Goal: Check status: Check status

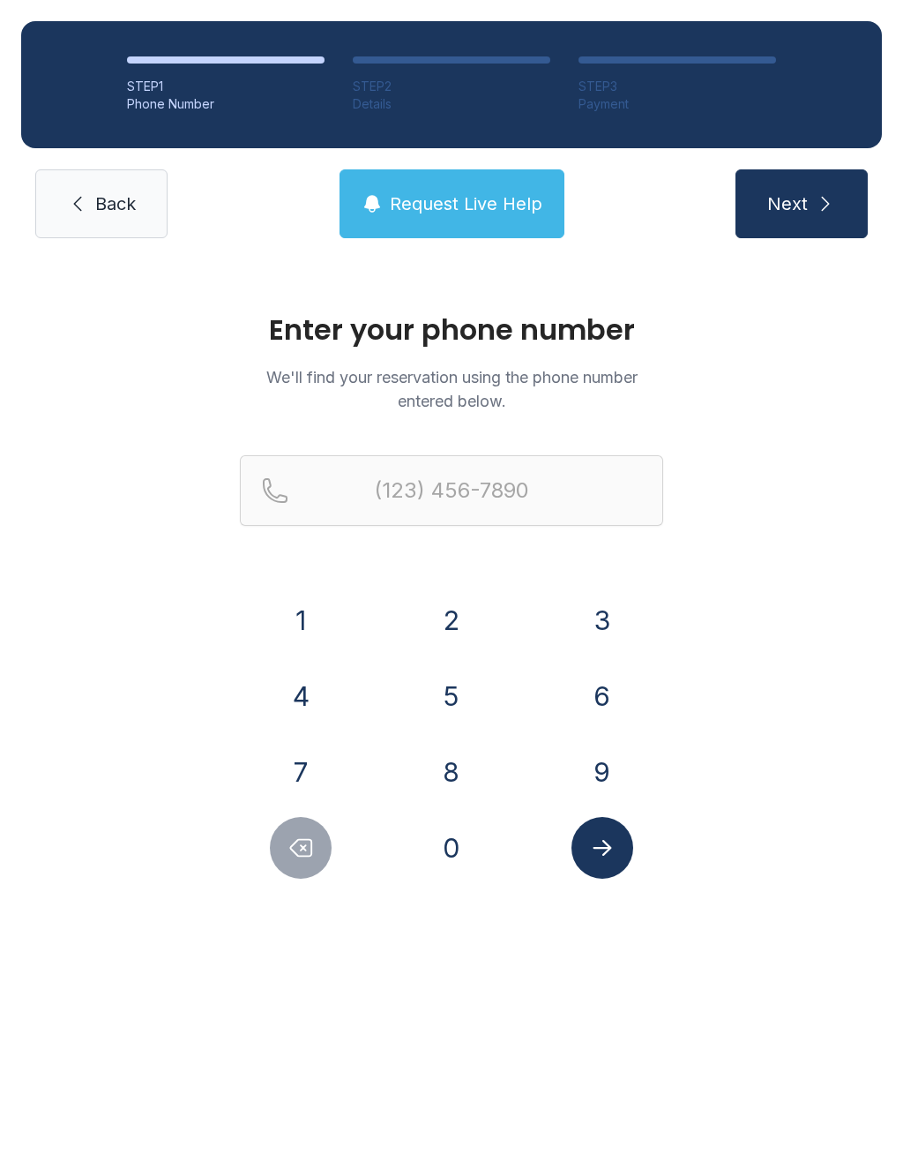
click at [421, 694] on button "5" at bounding box center [452, 696] width 62 height 62
click at [321, 711] on button "4" at bounding box center [301, 696] width 62 height 62
click at [462, 854] on button "0" at bounding box center [452, 848] width 62 height 62
click at [452, 715] on button "5" at bounding box center [452, 696] width 62 height 62
click at [437, 620] on button "2" at bounding box center [452, 620] width 62 height 62
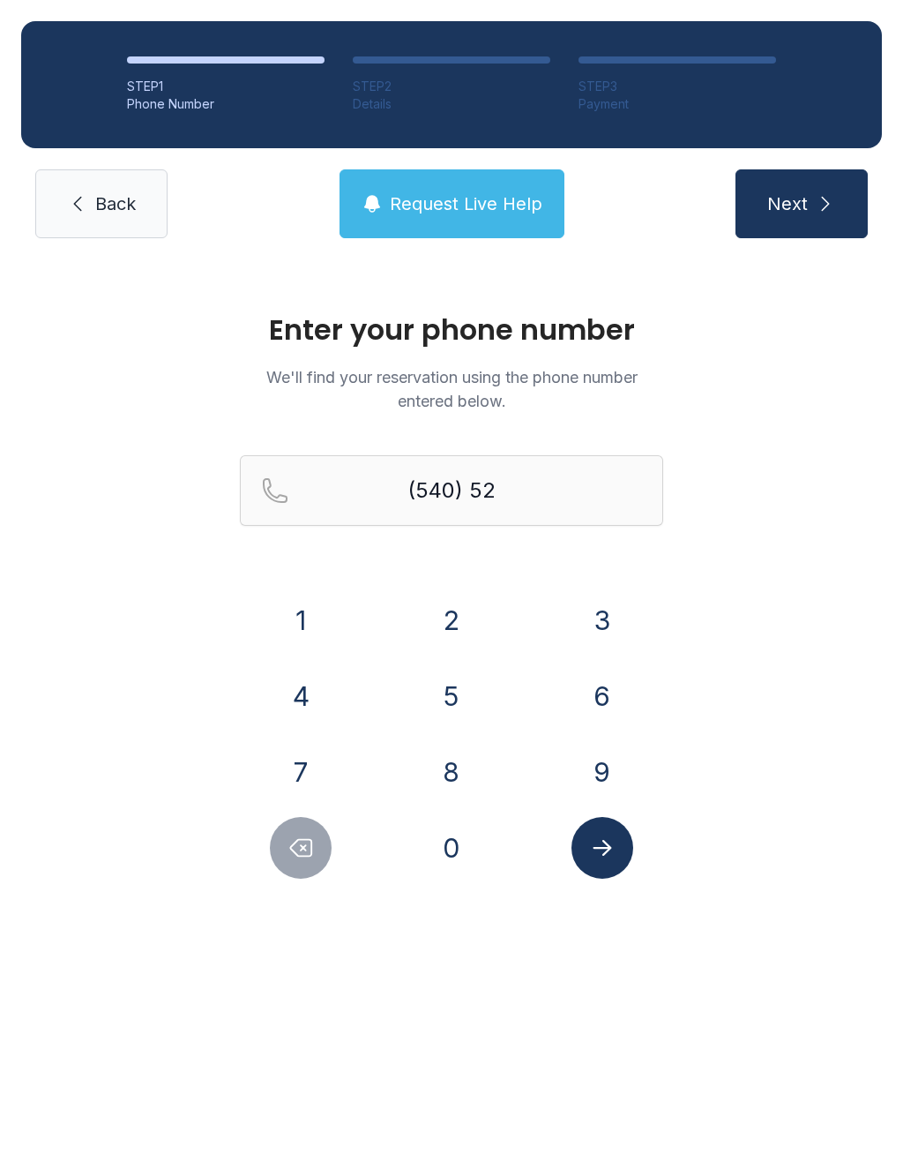
click at [607, 776] on button "9" at bounding box center [603, 772] width 62 height 62
click at [293, 617] on button "1" at bounding box center [301, 620] width 62 height 62
click at [293, 616] on button "1" at bounding box center [301, 620] width 62 height 62
click at [603, 617] on button "3" at bounding box center [603, 620] width 62 height 62
click at [449, 835] on button "0" at bounding box center [452, 848] width 62 height 62
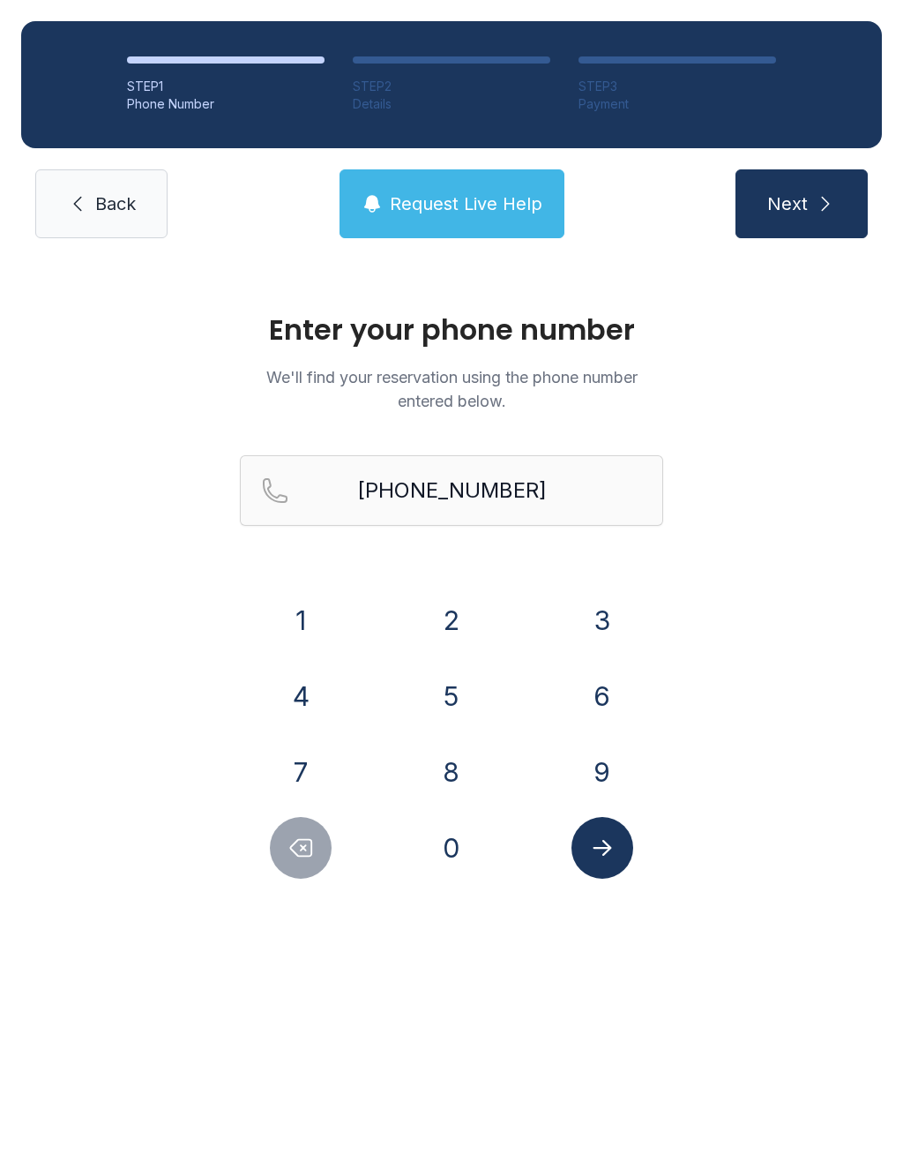
click at [592, 834] on button "Submit lookup form" at bounding box center [603, 848] width 62 height 62
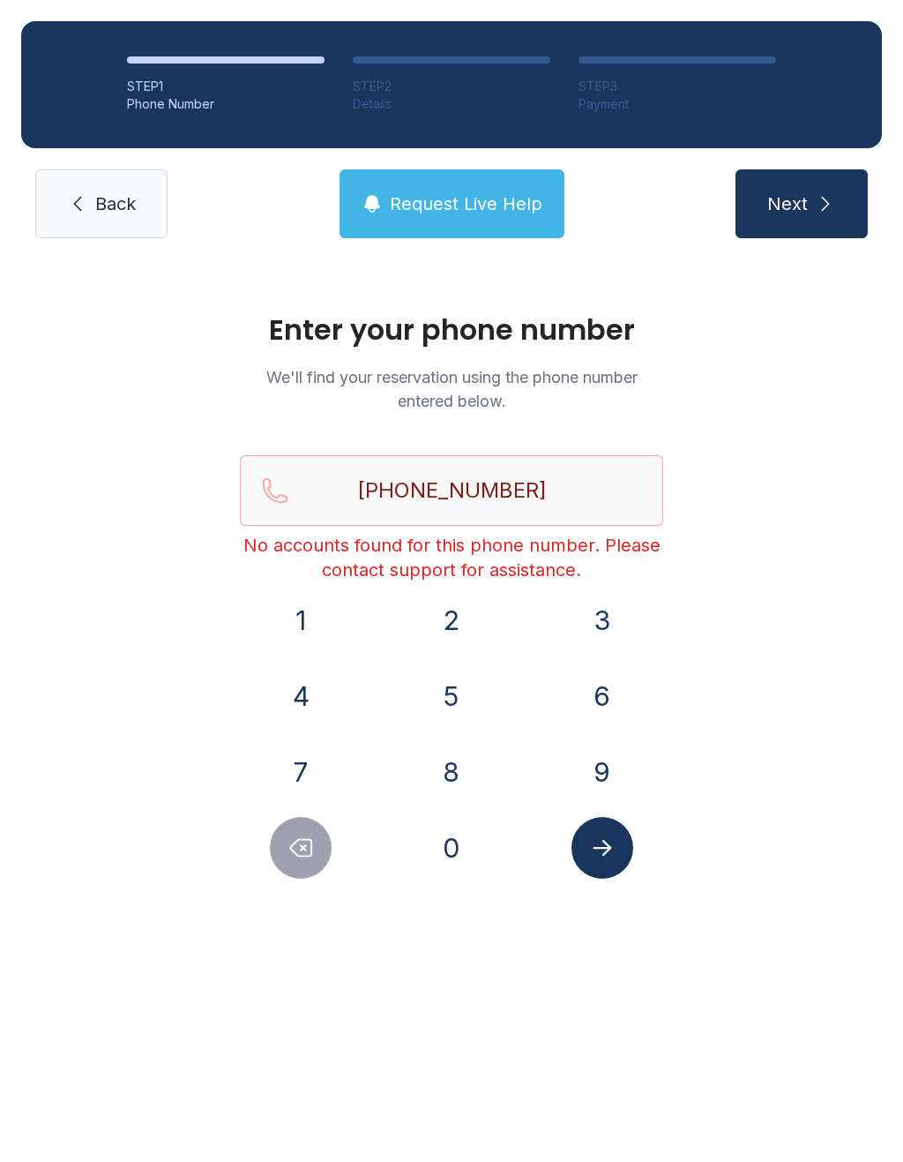
click at [317, 871] on button "Delete number" at bounding box center [301, 848] width 62 height 62
click at [319, 873] on div at bounding box center [301, 848] width 123 height 62
click at [285, 856] on button "Delete number" at bounding box center [301, 848] width 62 height 62
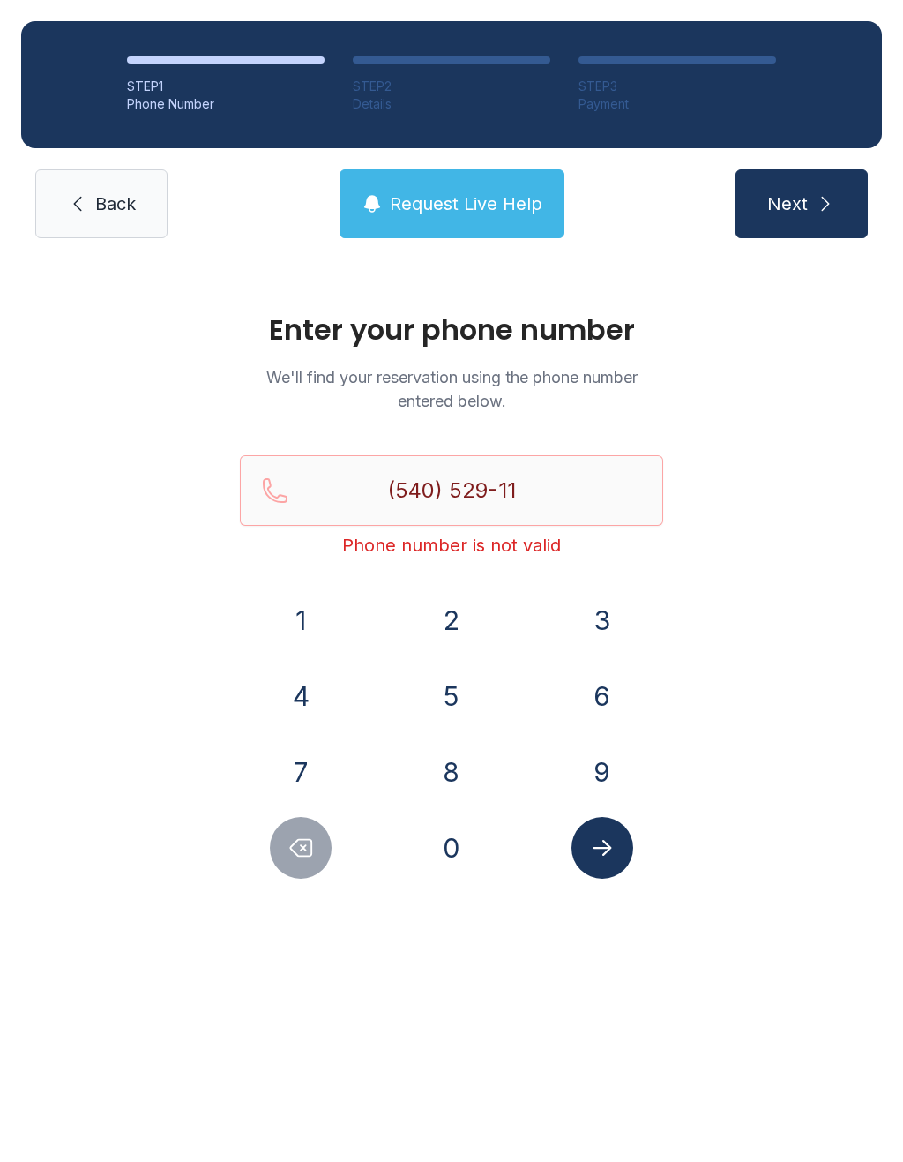
click at [285, 855] on button "Delete number" at bounding box center [301, 848] width 62 height 62
click at [278, 860] on button "Delete number" at bounding box center [301, 848] width 62 height 62
click at [274, 837] on button "Delete number" at bounding box center [301, 848] width 62 height 62
click at [272, 835] on div at bounding box center [301, 848] width 123 height 62
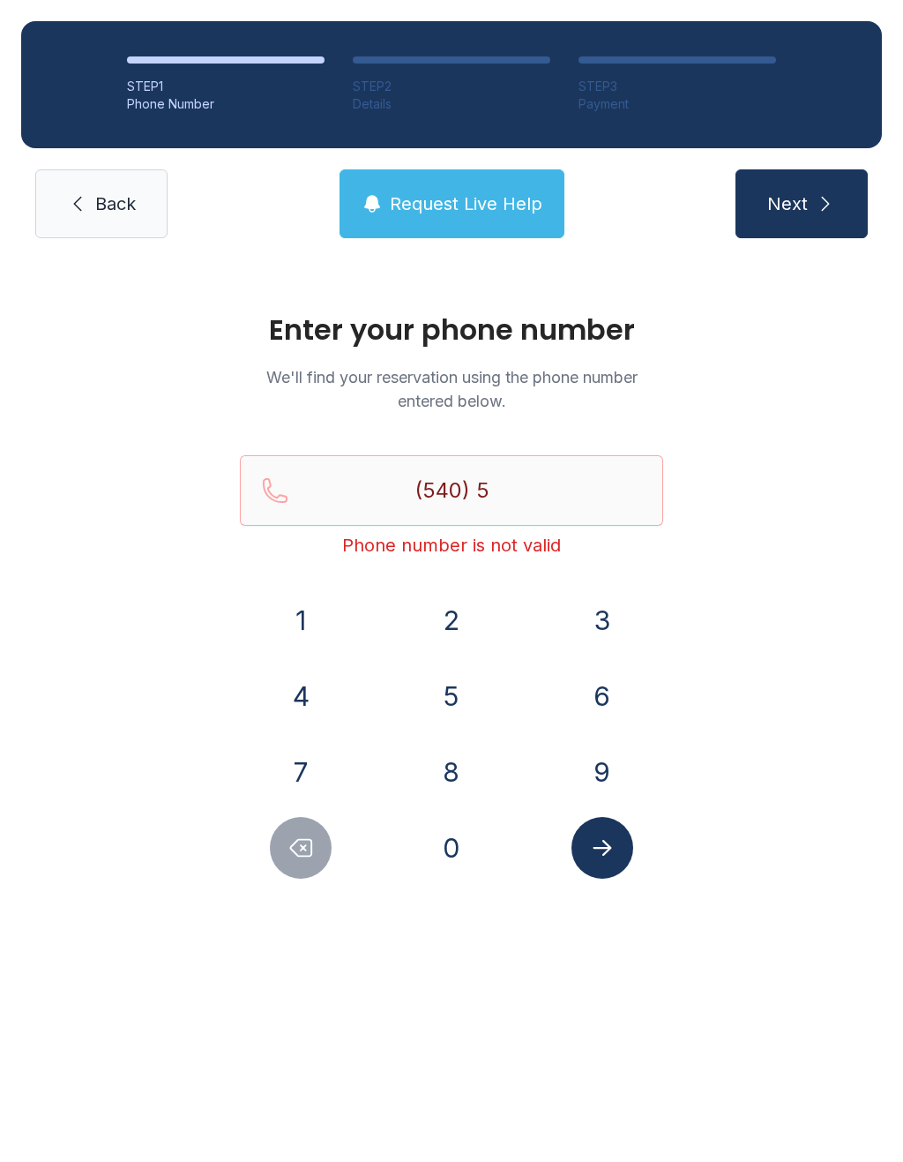
click at [293, 841] on icon "Delete number" at bounding box center [301, 848] width 26 height 26
click at [300, 844] on icon "Delete number" at bounding box center [301, 848] width 26 height 26
type input "(5"
click at [300, 844] on icon "Delete number" at bounding box center [301, 848] width 26 height 26
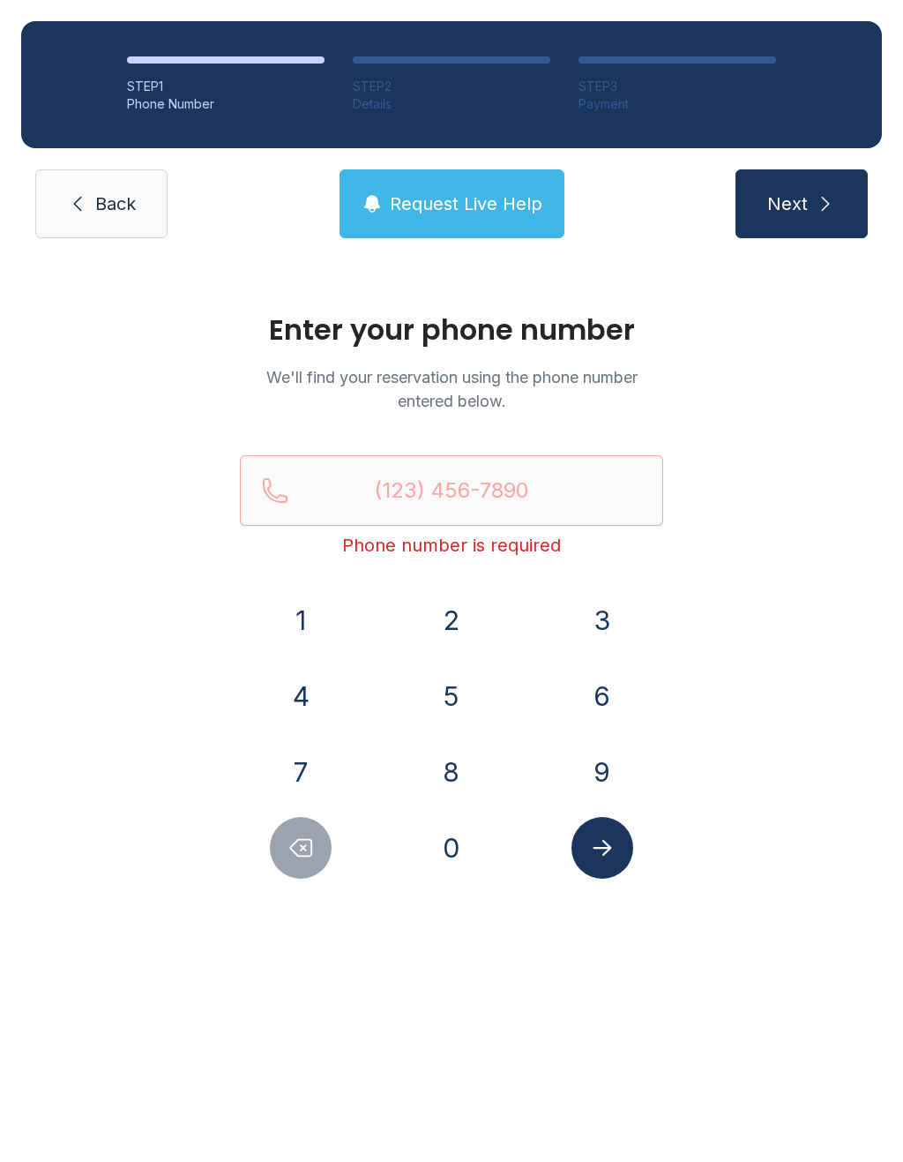
click at [313, 830] on button "Delete number" at bounding box center [301, 848] width 62 height 62
click at [312, 834] on button "Delete number" at bounding box center [301, 848] width 62 height 62
